Goal: Navigation & Orientation: Find specific page/section

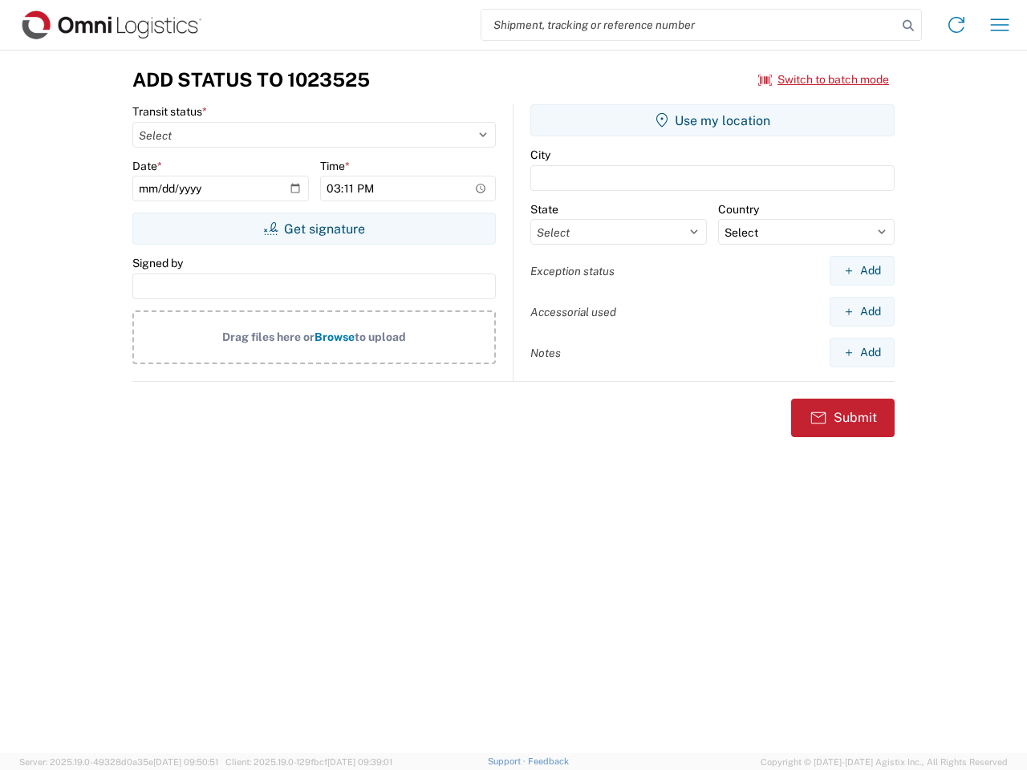
click at [689, 25] on input "search" at bounding box center [689, 25] width 416 height 30
click at [908, 26] on icon at bounding box center [908, 25] width 22 height 22
click at [956, 25] on icon at bounding box center [956, 25] width 26 height 26
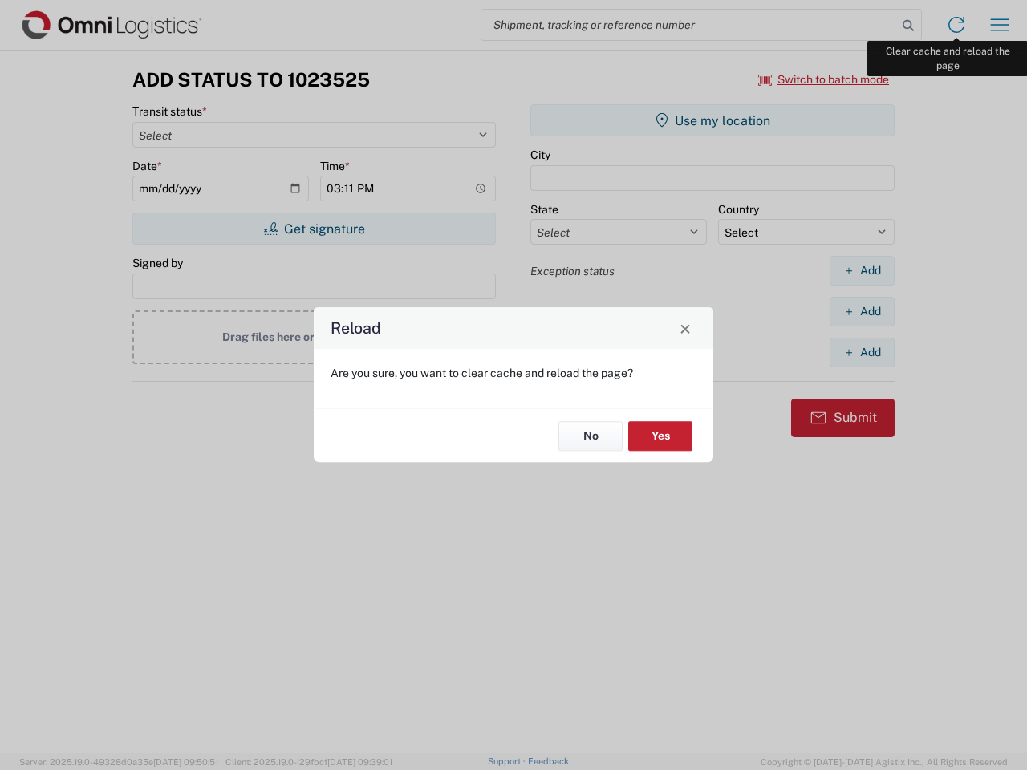
click at [1000, 25] on div "Reload Are you sure, you want to clear cache and reload the page? No Yes" at bounding box center [513, 385] width 1027 height 770
click at [824, 79] on div "Reload Are you sure, you want to clear cache and reload the page? No Yes" at bounding box center [513, 385] width 1027 height 770
click at [314, 229] on div "Reload Are you sure, you want to clear cache and reload the page? No Yes" at bounding box center [513, 385] width 1027 height 770
click at [712, 120] on div "Reload Are you sure, you want to clear cache and reload the page? No Yes" at bounding box center [513, 385] width 1027 height 770
click at [862, 270] on div "Reload Are you sure, you want to clear cache and reload the page? No Yes" at bounding box center [513, 385] width 1027 height 770
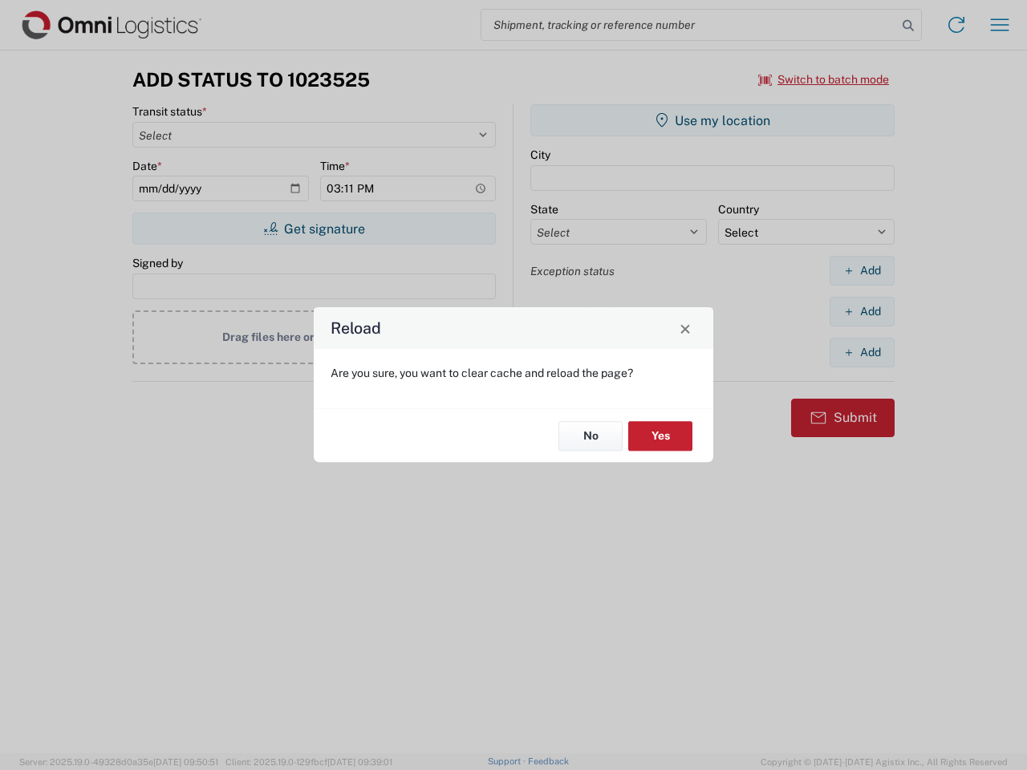
click at [862, 311] on div "Reload Are you sure, you want to clear cache and reload the page? No Yes" at bounding box center [513, 385] width 1027 height 770
click at [862, 352] on div "Reload Are you sure, you want to clear cache and reload the page? No Yes" at bounding box center [513, 385] width 1027 height 770
